Goal: Find specific page/section: Find specific page/section

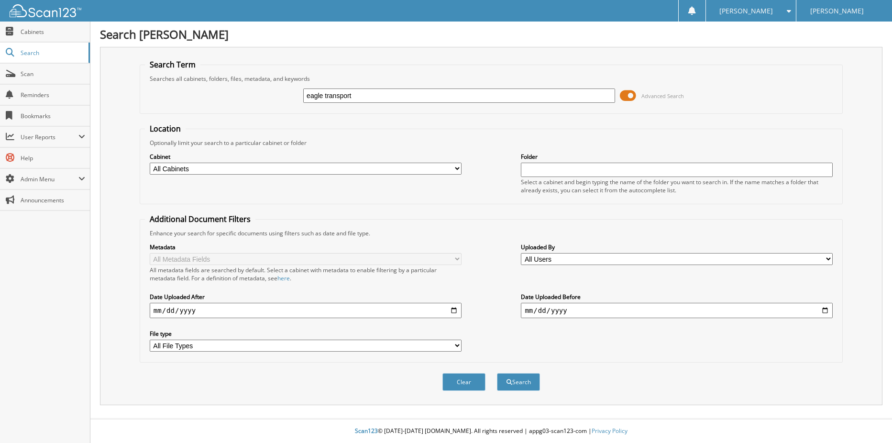
type input "eagle transport"
click at [497, 373] on button "Search" at bounding box center [518, 382] width 43 height 18
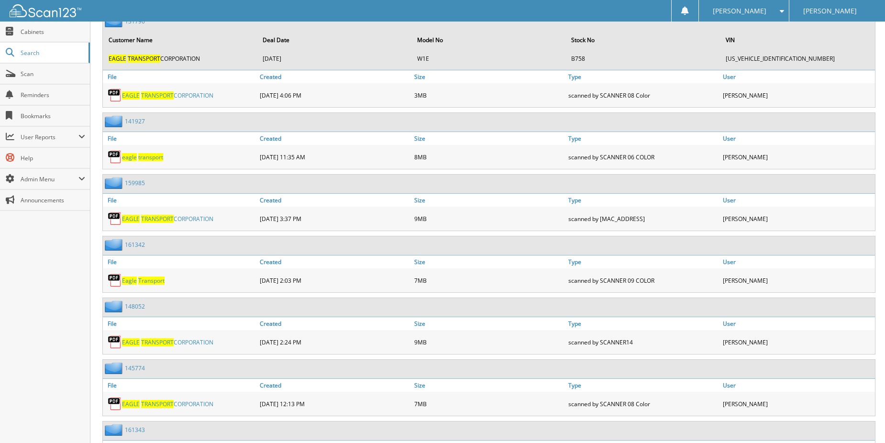
scroll to position [1243, 0]
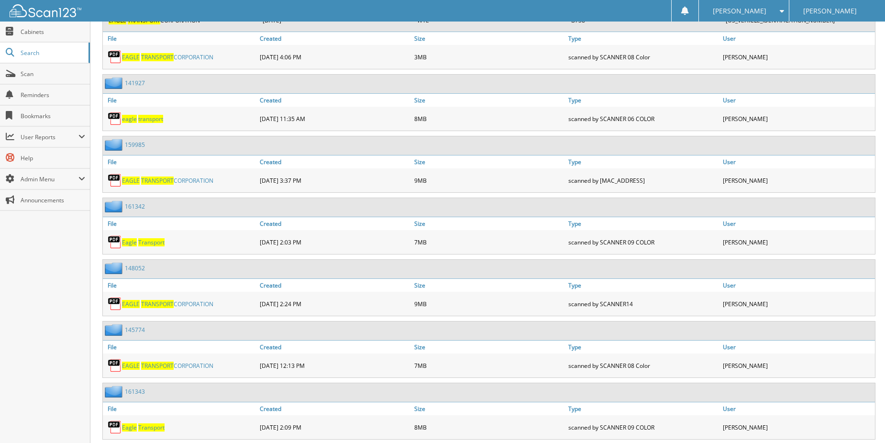
click at [138, 244] on span "Transport" at bounding box center [151, 242] width 26 height 8
click at [132, 429] on span "Eagle" at bounding box center [129, 427] width 15 height 8
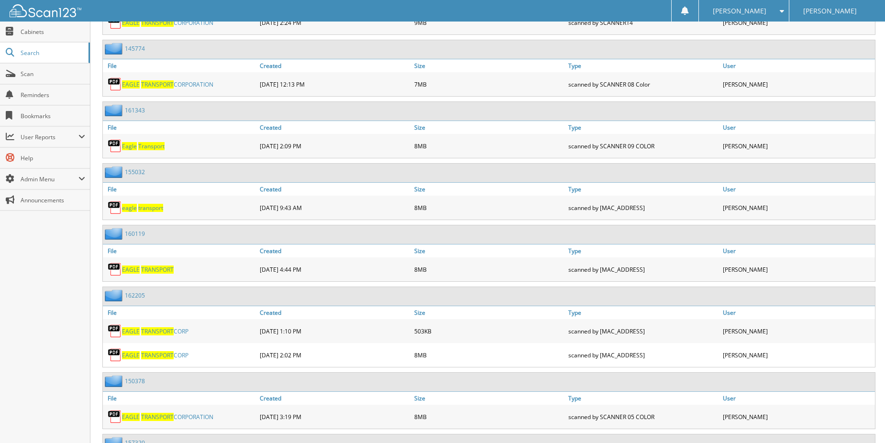
scroll to position [1530, 0]
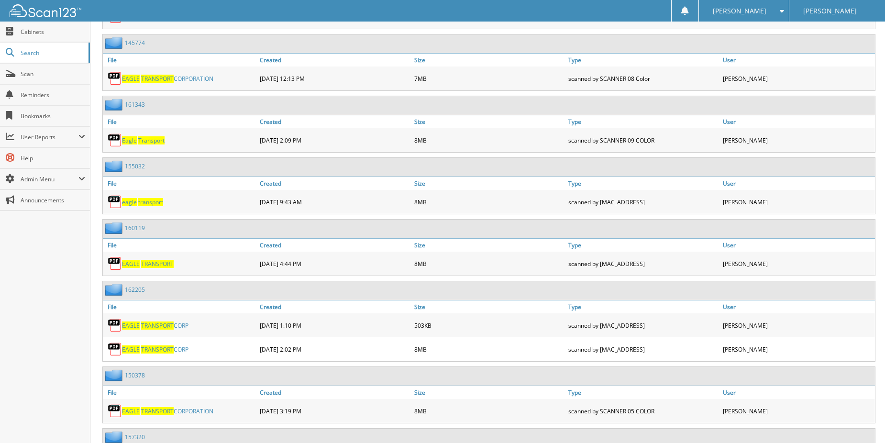
click at [146, 324] on span "TRANSPORT" at bounding box center [157, 325] width 33 height 8
click at [173, 351] on span "TRANSPORT" at bounding box center [157, 349] width 33 height 8
